Goal: Find specific page/section: Find specific page/section

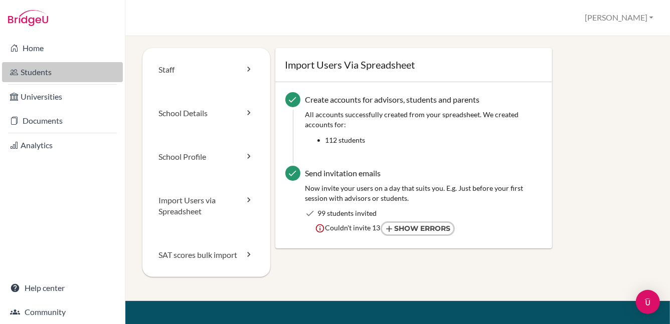
click at [26, 70] on link "Students" at bounding box center [62, 72] width 121 height 20
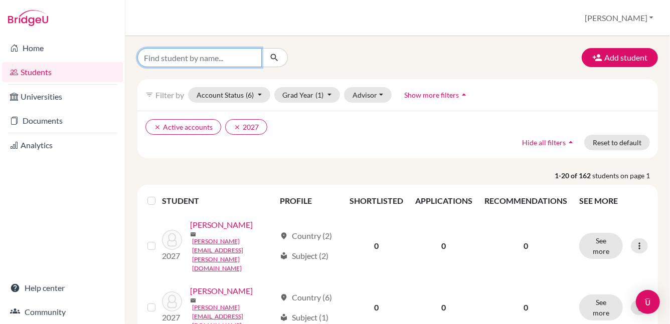
click at [226, 61] on input "Find student by name..." at bounding box center [199, 57] width 124 height 19
type input "[PERSON_NAME]"
click at [278, 58] on icon "submit" at bounding box center [274, 58] width 10 height 10
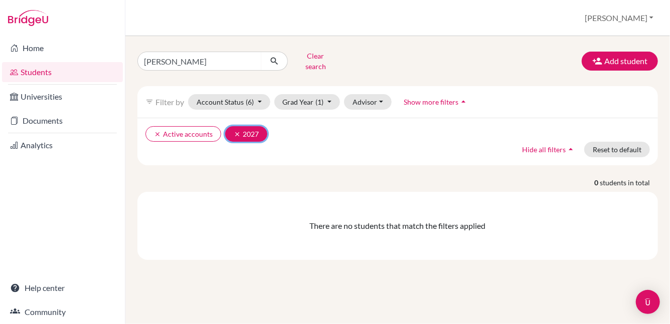
click at [240, 129] on button "clear 2027" at bounding box center [246, 134] width 42 height 16
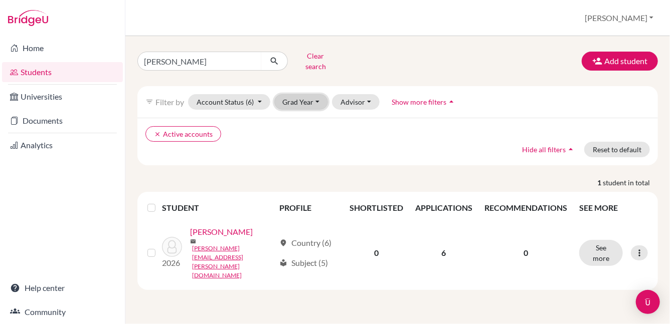
click at [309, 98] on button "Grad Year" at bounding box center [301, 102] width 54 height 16
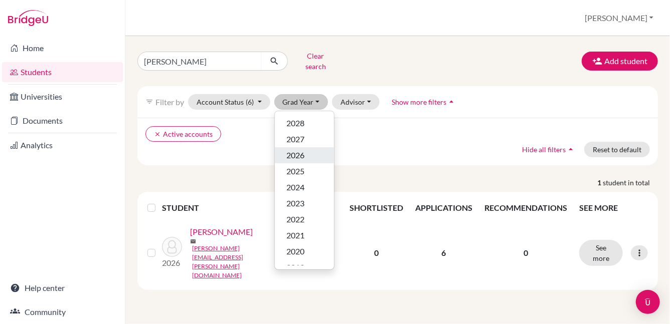
click at [315, 147] on button "2026" at bounding box center [304, 155] width 59 height 16
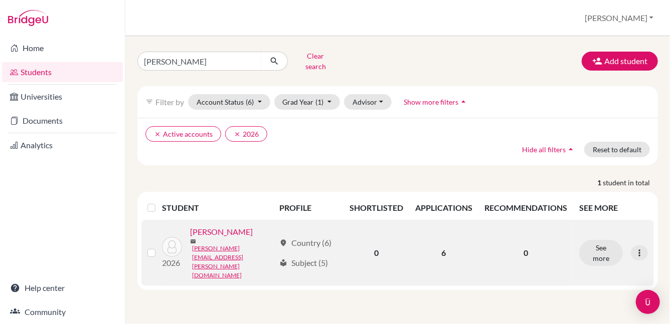
click at [213, 231] on link "[PERSON_NAME]" at bounding box center [221, 232] width 63 height 12
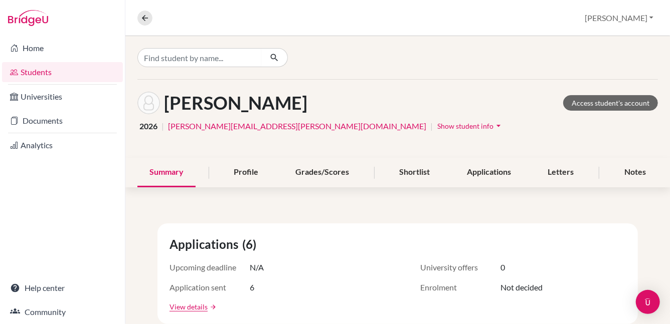
drag, startPoint x: 662, startPoint y: 123, endPoint x: 650, endPoint y: 126, distance: 12.5
click at [655, 136] on div "[PERSON_NAME] Access student's account 2026 | [PERSON_NAME][EMAIL_ADDRESS][PERS…" at bounding box center [397, 119] width 544 height 78
